Goal: Check status

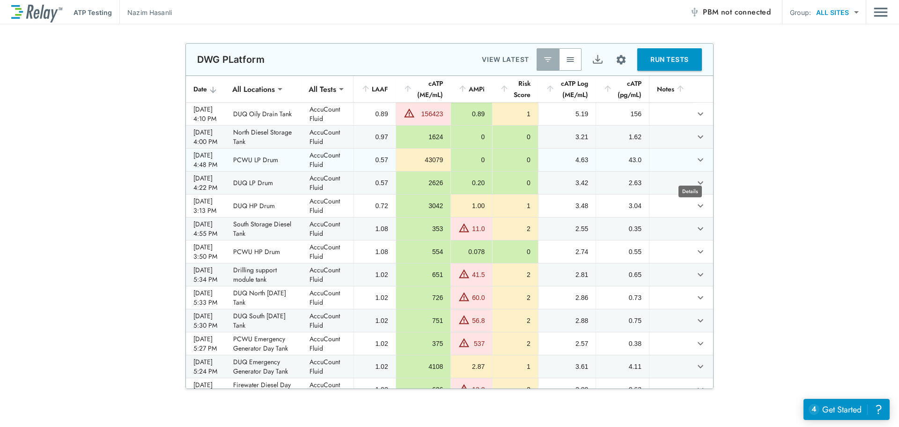
click at [695, 165] on icon "expand row" at bounding box center [700, 159] width 11 height 11
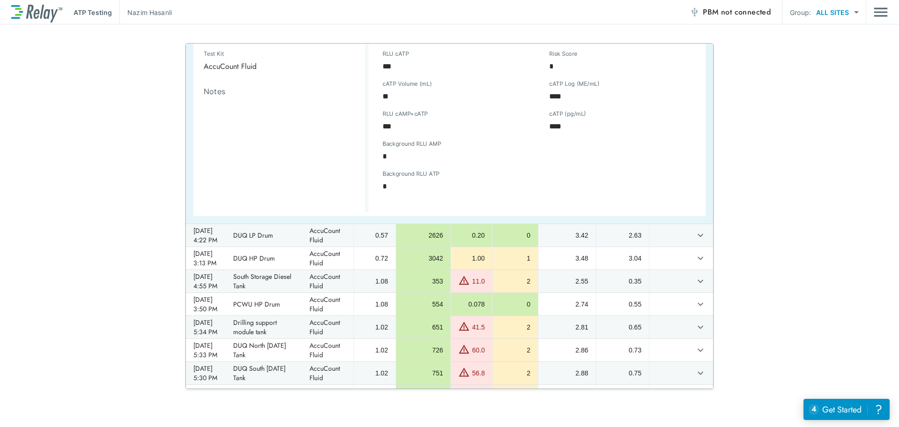
scroll to position [281, 0]
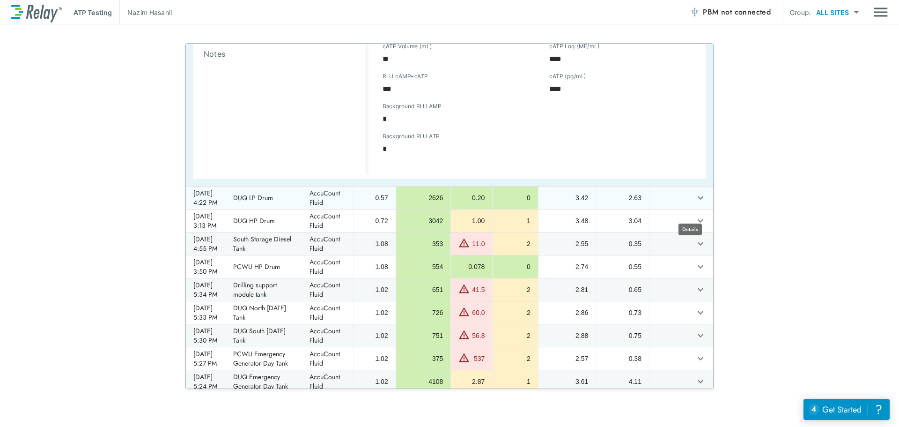
click at [695, 203] on icon "expand row" at bounding box center [700, 197] width 11 height 11
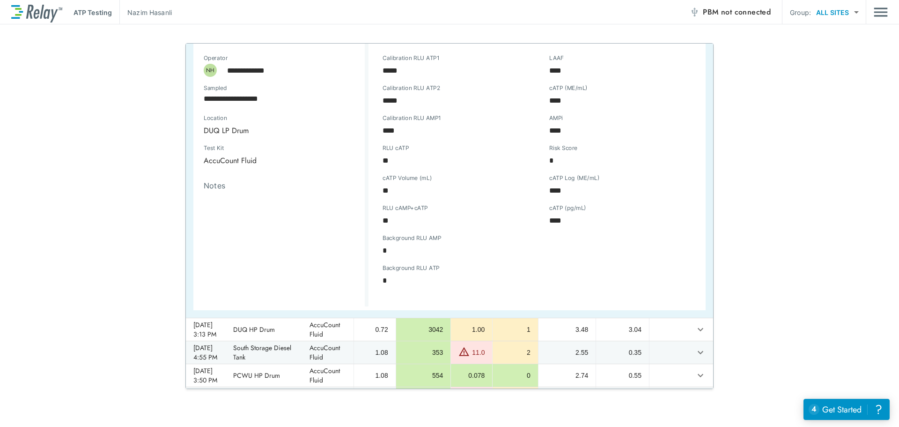
scroll to position [187, 0]
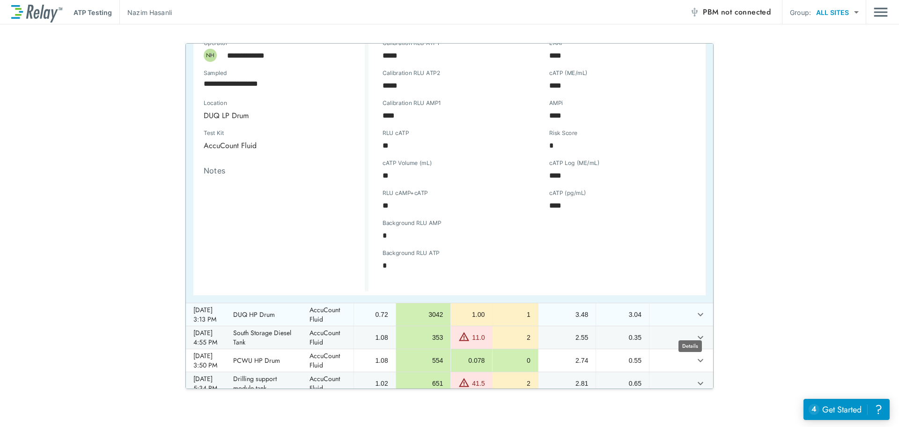
click at [698, 316] on icon "expand row" at bounding box center [701, 314] width 6 height 3
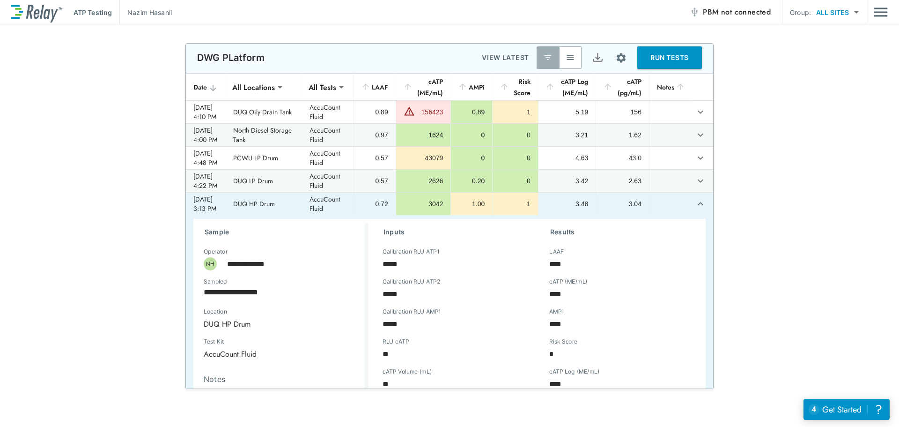
scroll to position [0, 0]
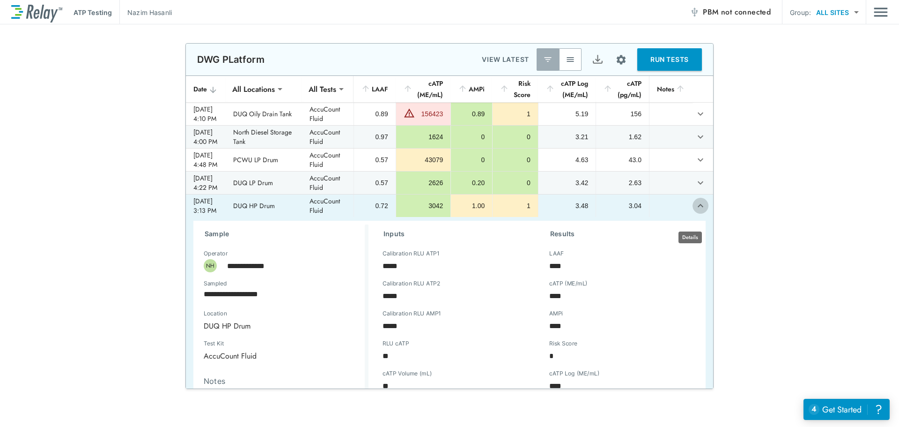
click at [698, 207] on icon "expand row" at bounding box center [701, 205] width 6 height 3
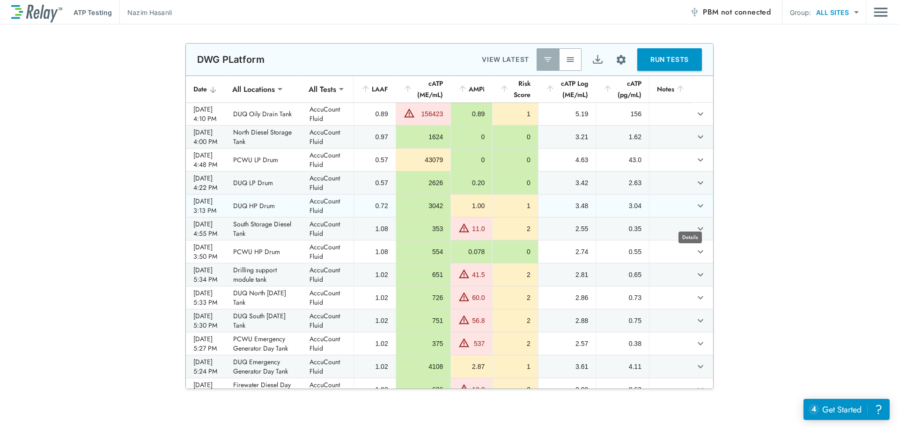
click at [695, 211] on icon "expand row" at bounding box center [700, 205] width 11 height 11
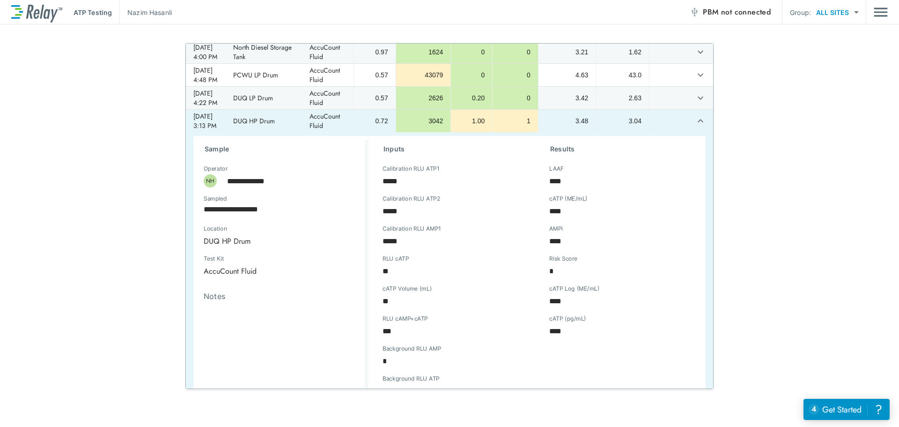
scroll to position [94, 0]
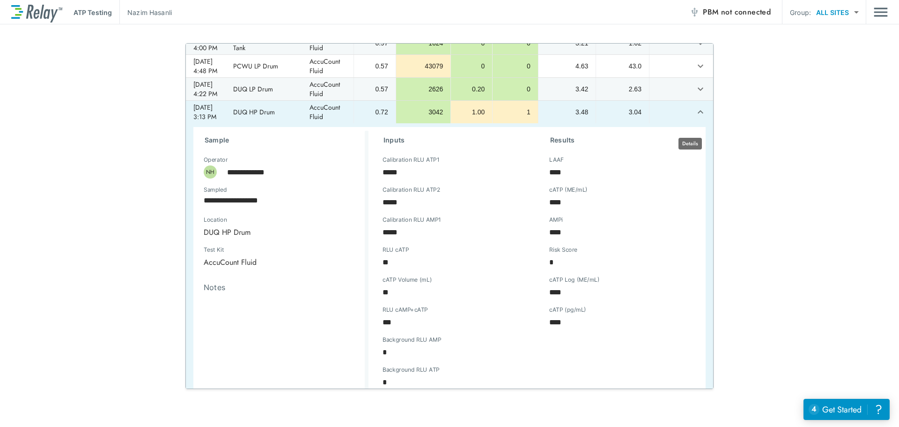
click at [695, 118] on icon "expand row" at bounding box center [700, 111] width 11 height 11
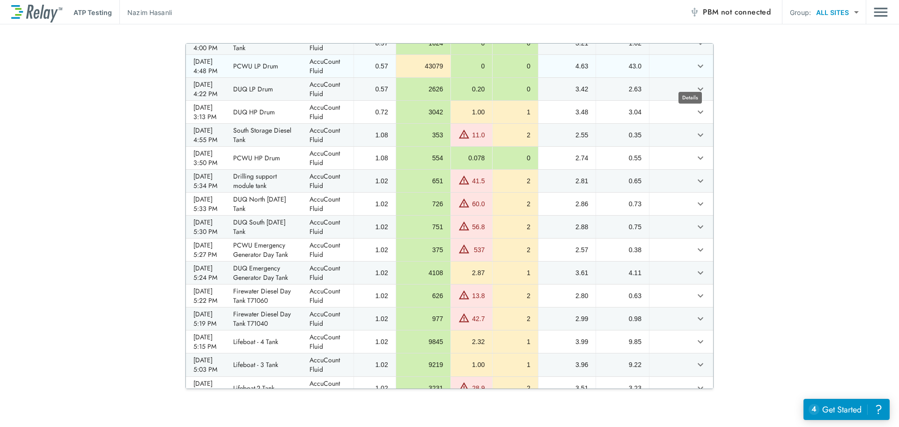
click at [695, 72] on icon "expand row" at bounding box center [700, 65] width 11 height 11
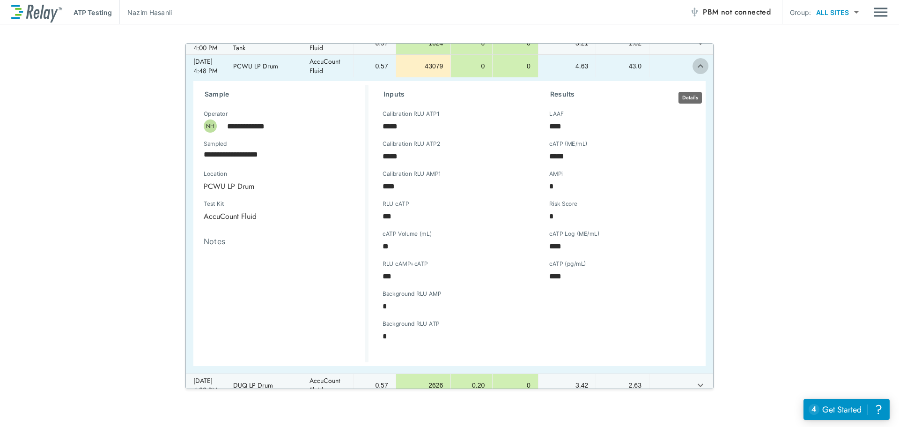
click at [695, 72] on icon "expand row" at bounding box center [700, 65] width 11 height 11
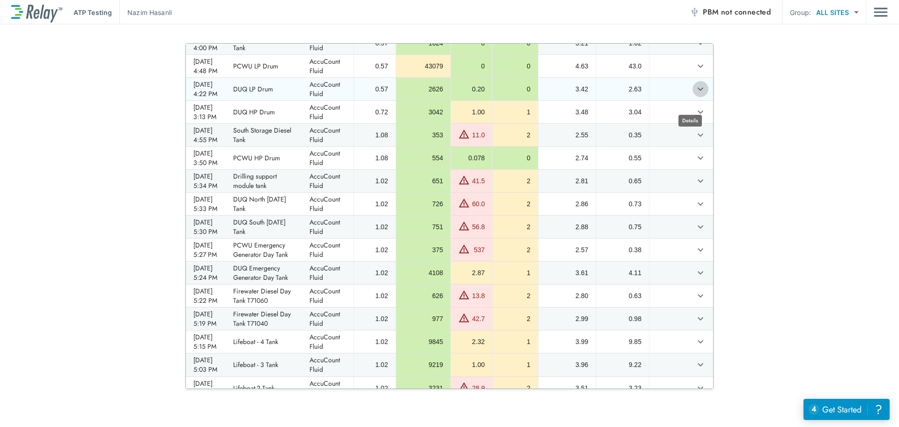
click at [695, 95] on icon "expand row" at bounding box center [700, 88] width 11 height 11
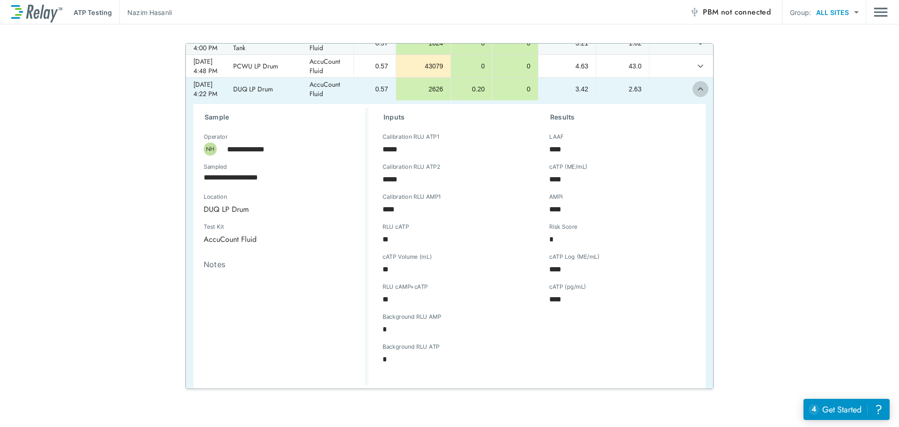
click at [695, 95] on icon "expand row" at bounding box center [700, 88] width 11 height 11
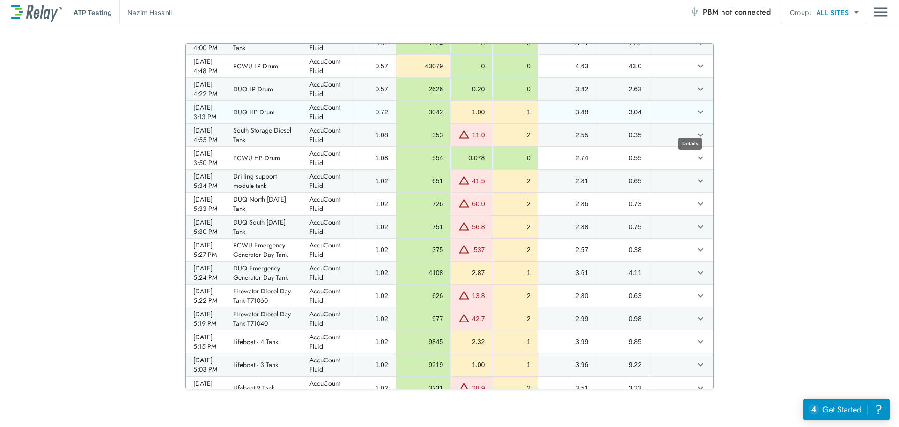
click at [695, 118] on icon "expand row" at bounding box center [700, 111] width 11 height 11
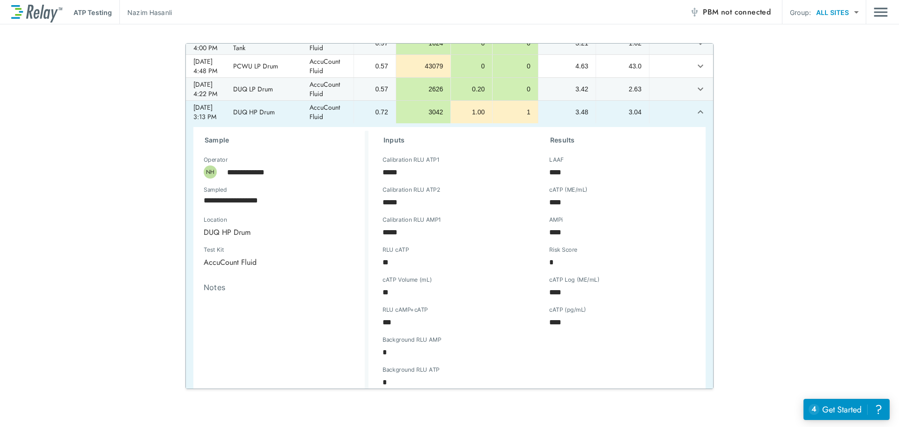
scroll to position [140, 0]
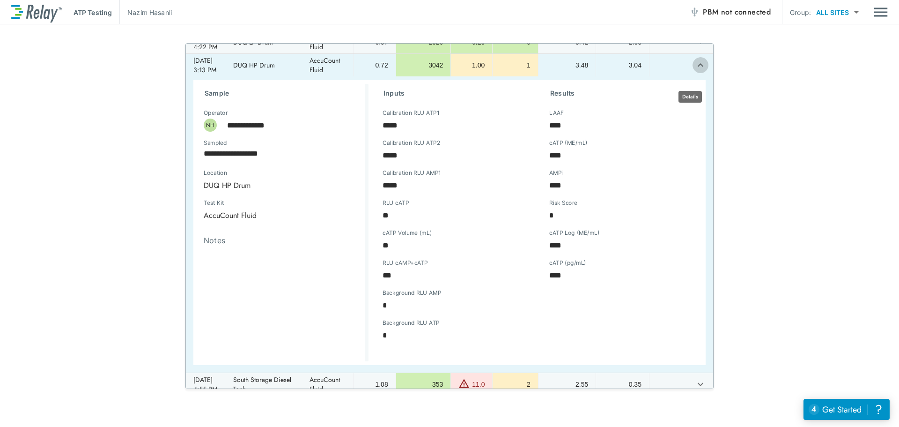
click at [695, 71] on icon "expand row" at bounding box center [700, 64] width 11 height 11
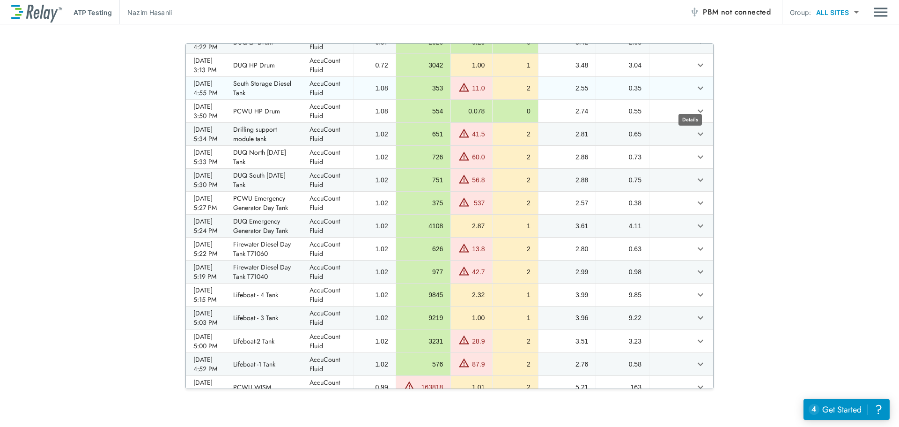
click at [698, 90] on icon "expand row" at bounding box center [701, 88] width 6 height 3
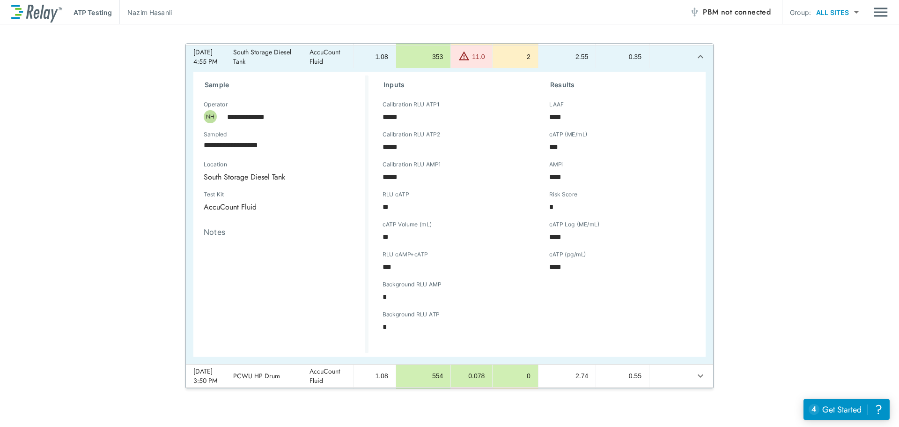
scroll to position [187, 0]
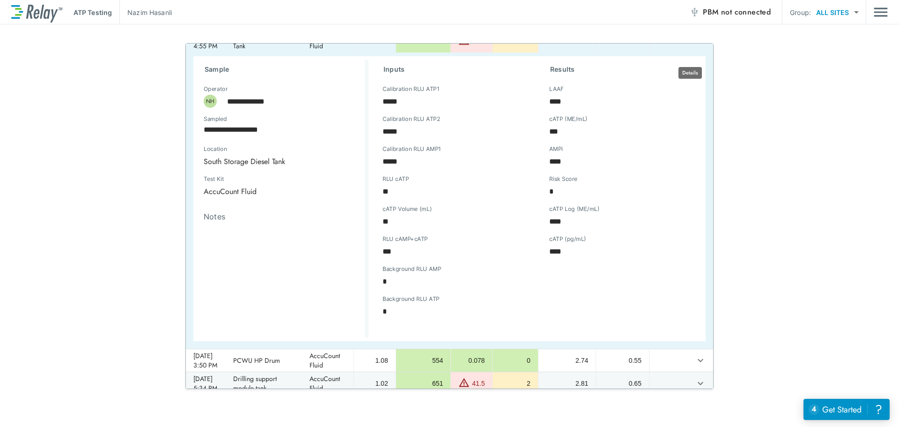
click at [698, 43] on icon "expand row" at bounding box center [701, 40] width 6 height 3
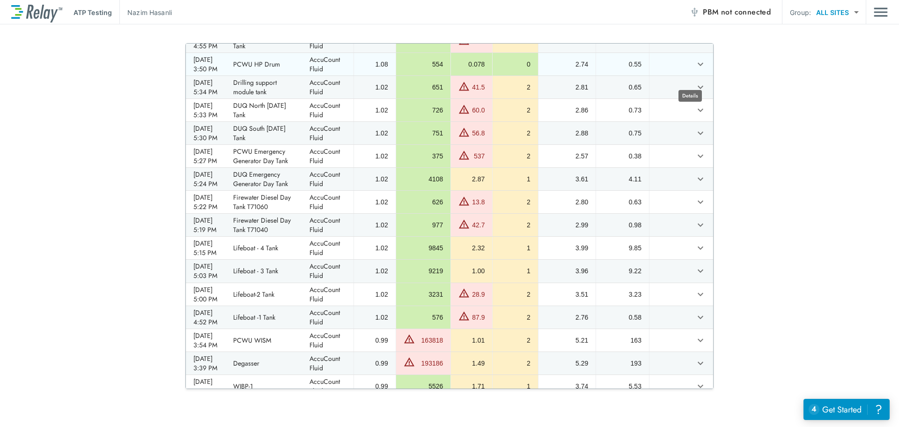
click at [695, 70] on icon "expand row" at bounding box center [700, 64] width 11 height 11
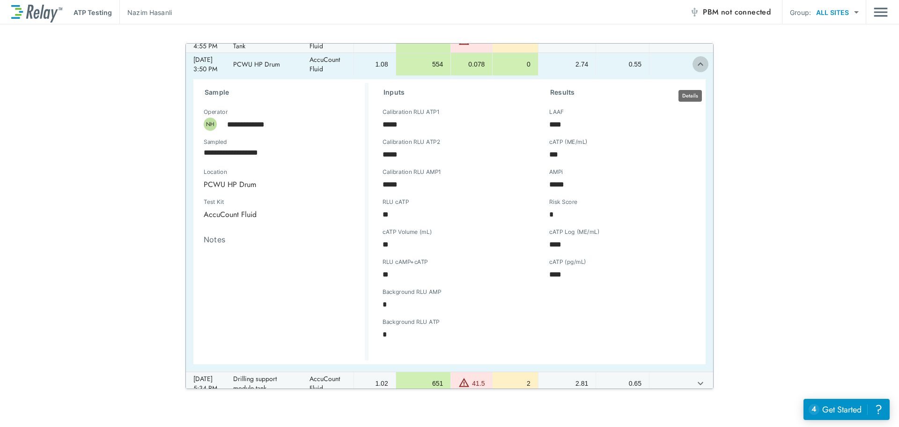
click at [698, 66] on icon "expand row" at bounding box center [701, 63] width 6 height 3
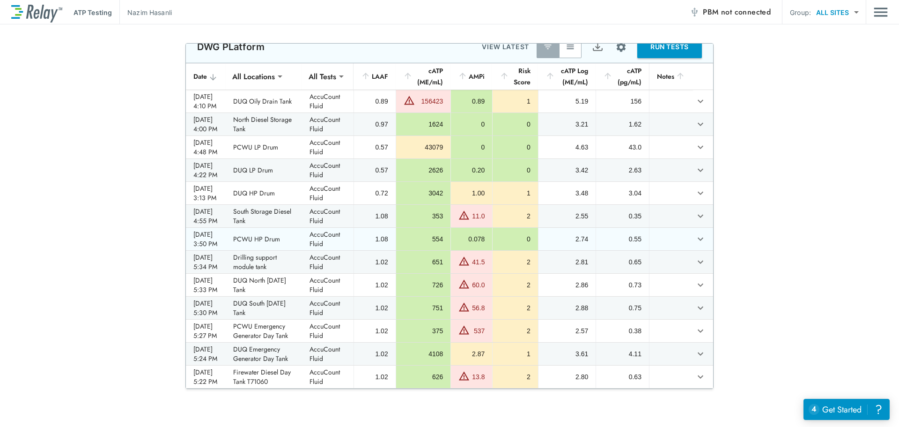
scroll to position [47, 0]
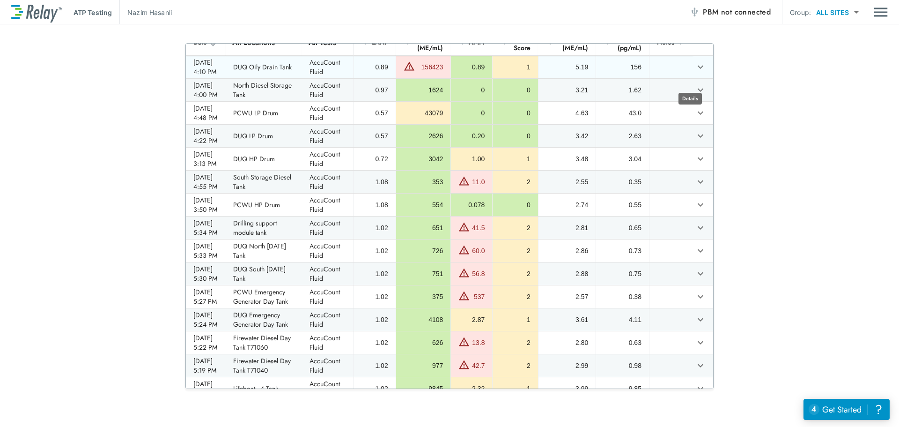
click at [695, 73] on icon "expand row" at bounding box center [700, 66] width 11 height 11
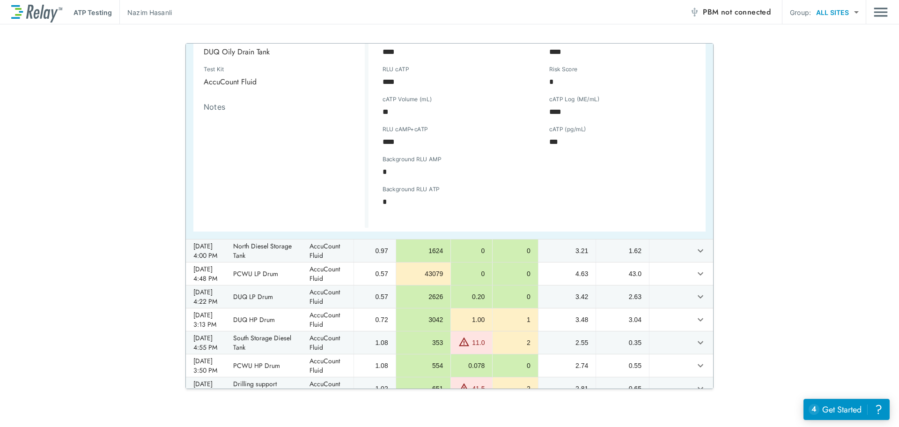
scroll to position [187, 0]
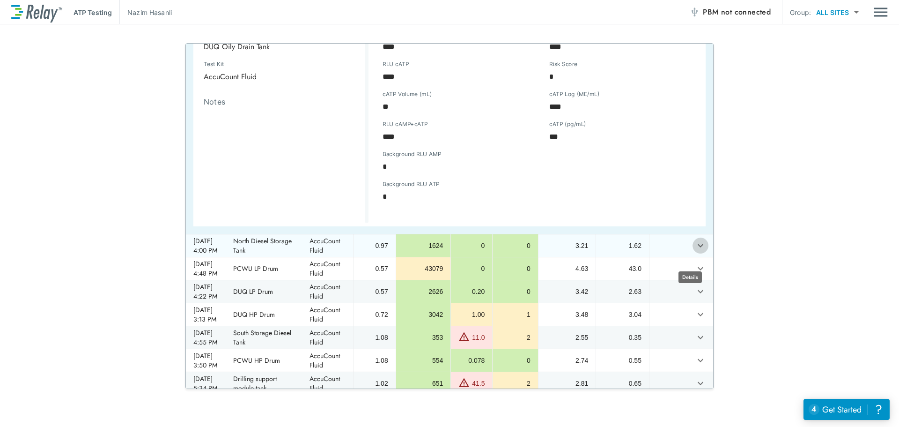
click at [695, 251] on icon "expand row" at bounding box center [700, 245] width 11 height 11
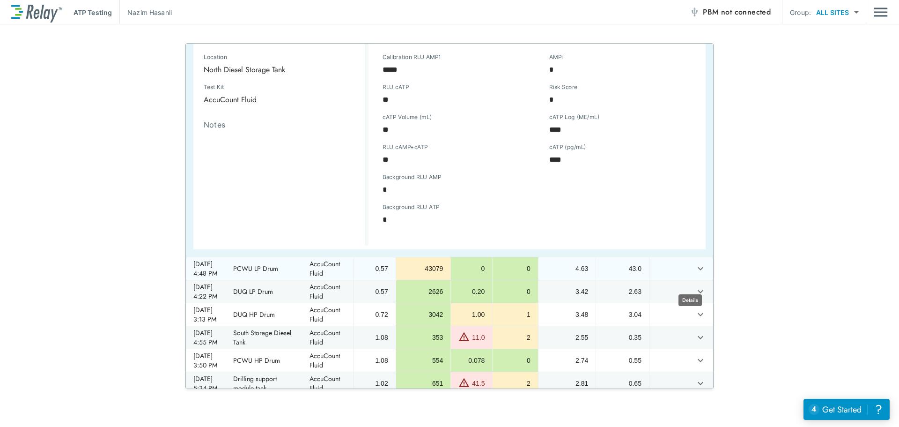
click at [695, 274] on icon "expand row" at bounding box center [700, 268] width 11 height 11
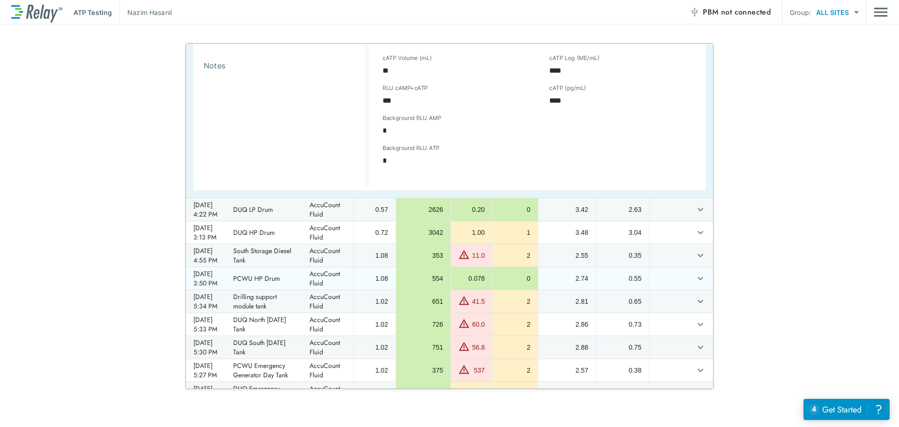
scroll to position [281, 0]
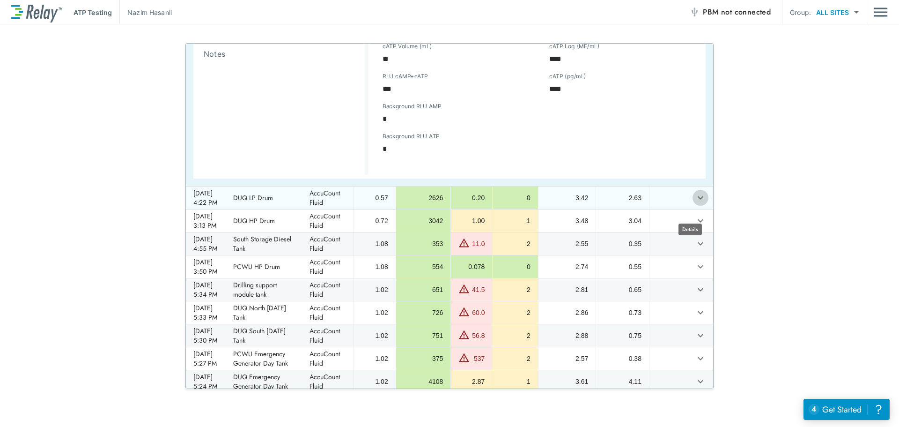
click at [695, 203] on icon "expand row" at bounding box center [700, 197] width 11 height 11
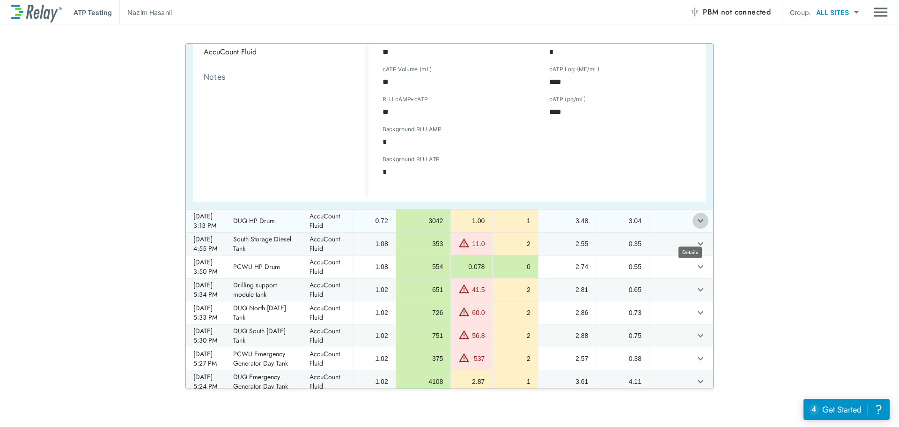
click at [695, 226] on icon "expand row" at bounding box center [700, 220] width 11 height 11
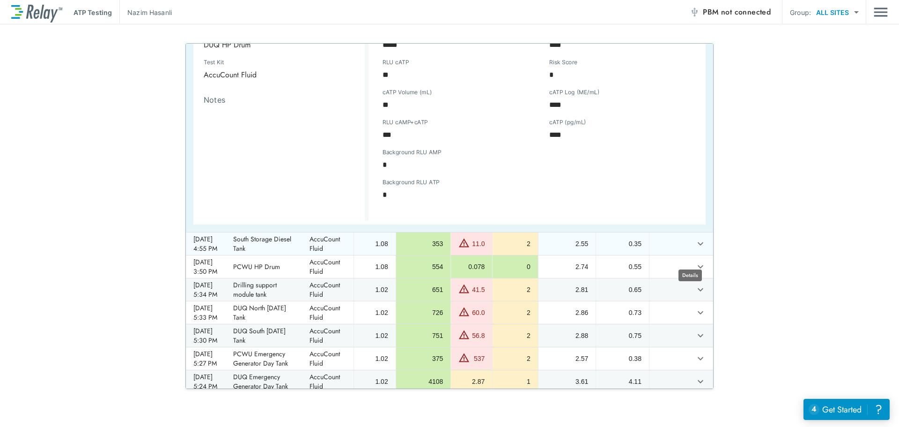
click at [695, 249] on icon "expand row" at bounding box center [700, 243] width 11 height 11
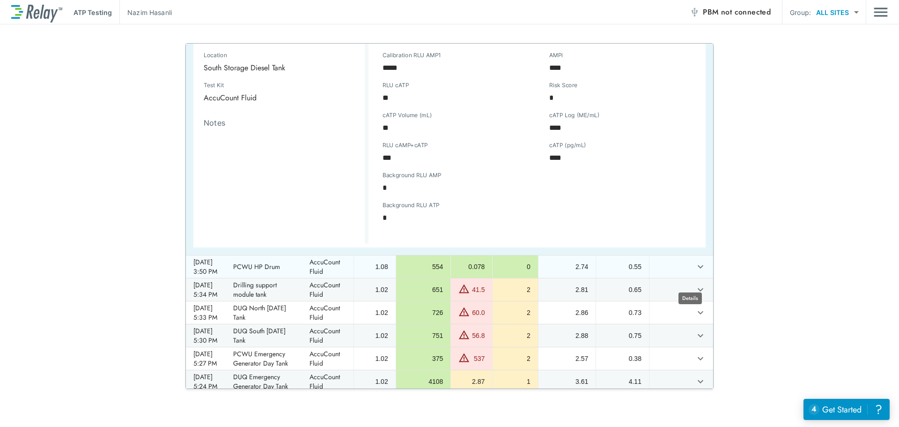
click at [695, 272] on icon "expand row" at bounding box center [700, 266] width 11 height 11
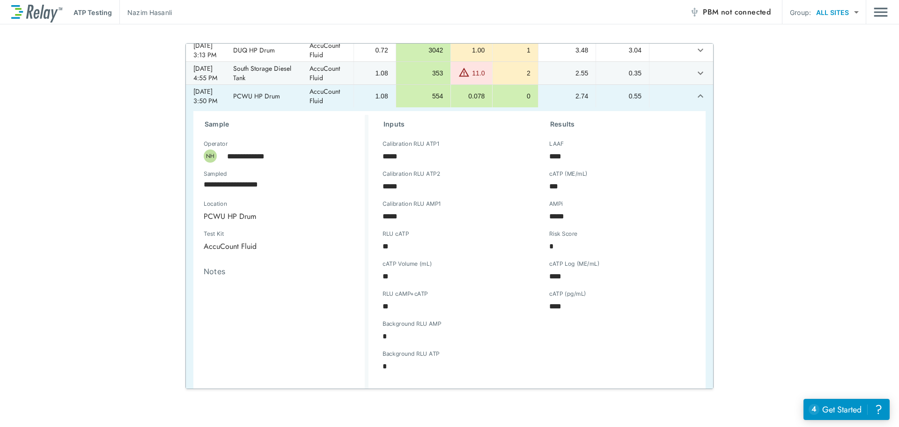
scroll to position [140, 0]
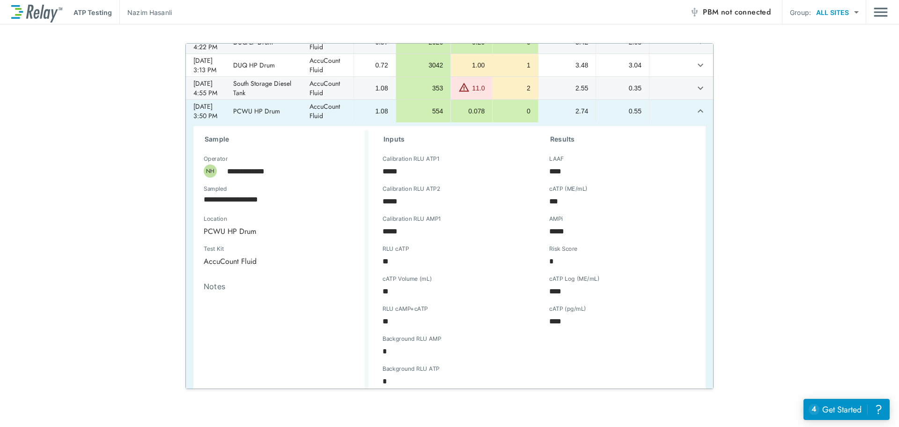
click at [695, 117] on icon "expand row" at bounding box center [700, 110] width 11 height 11
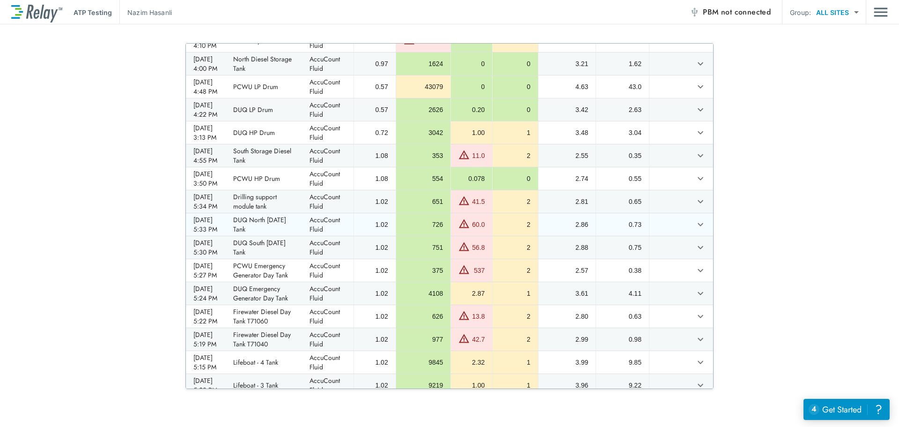
scroll to position [0, 0]
